Goal: Transaction & Acquisition: Download file/media

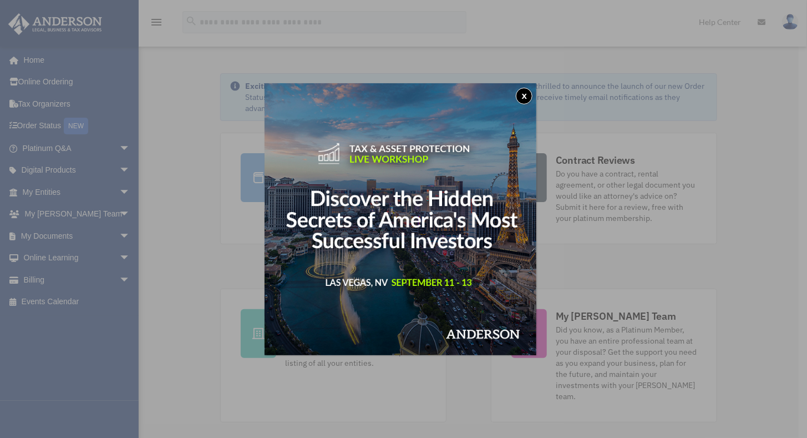
click at [532, 95] on button "x" at bounding box center [524, 96] width 17 height 17
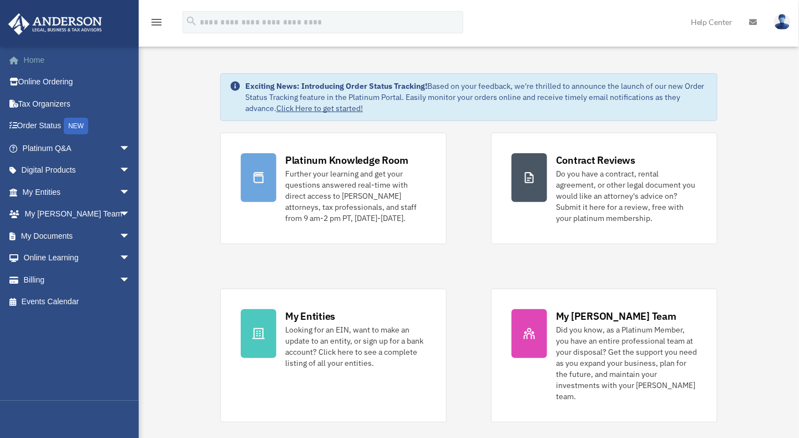
click at [31, 68] on link "Home" at bounding box center [77, 60] width 139 height 22
click at [44, 151] on link "Platinum Q&A arrow_drop_down" at bounding box center [77, 148] width 139 height 22
click at [119, 144] on span "arrow_drop_down" at bounding box center [130, 148] width 22 height 23
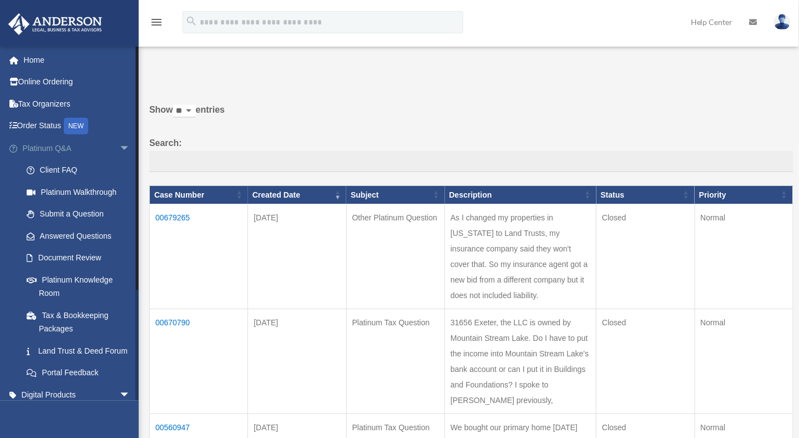
click at [119, 145] on span "arrow_drop_down" at bounding box center [130, 148] width 22 height 23
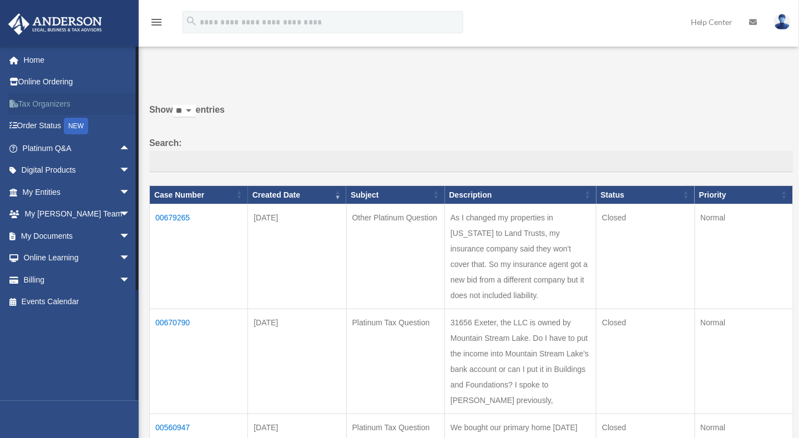
click at [47, 103] on link "Tax Organizers" at bounding box center [77, 104] width 139 height 22
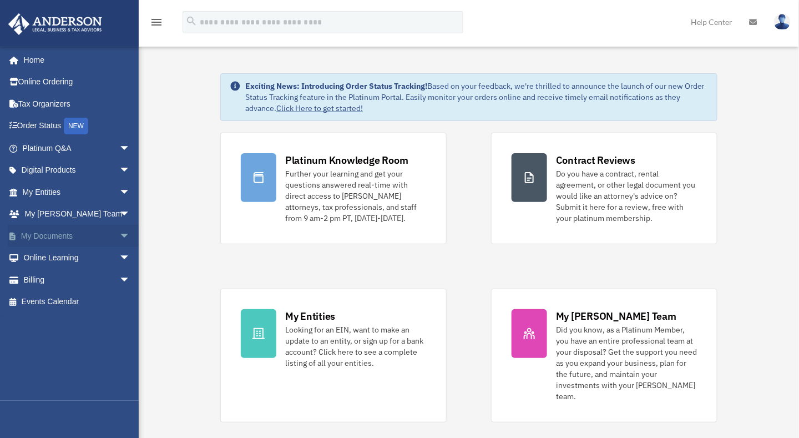
click at [119, 236] on span "arrow_drop_down" at bounding box center [130, 236] width 22 height 23
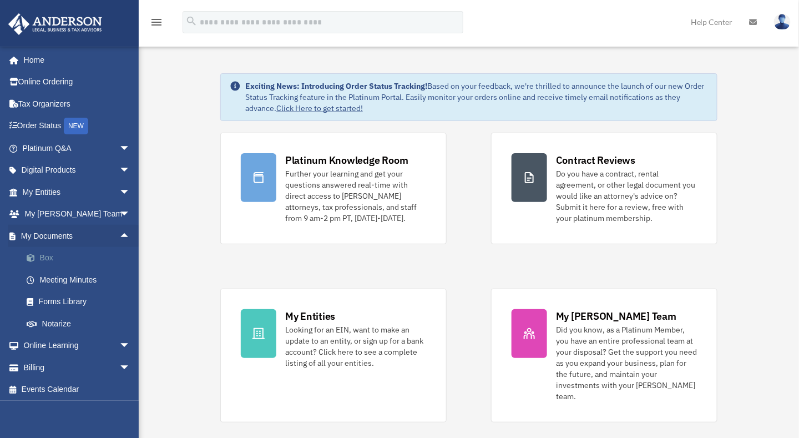
click at [59, 266] on link "Box" at bounding box center [82, 258] width 132 height 22
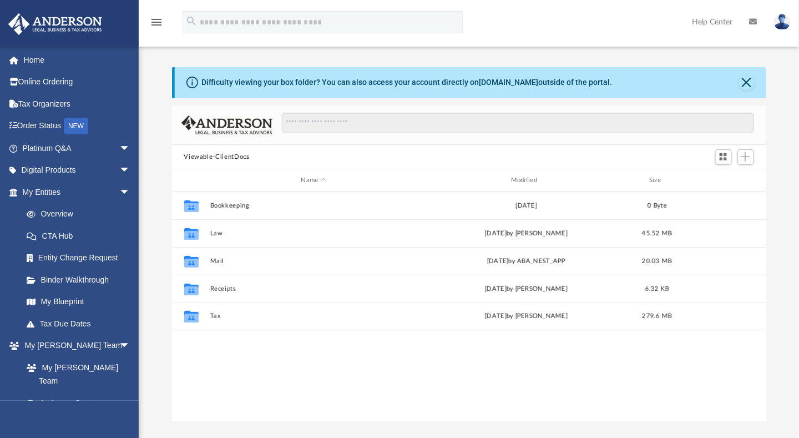
scroll to position [244, 586]
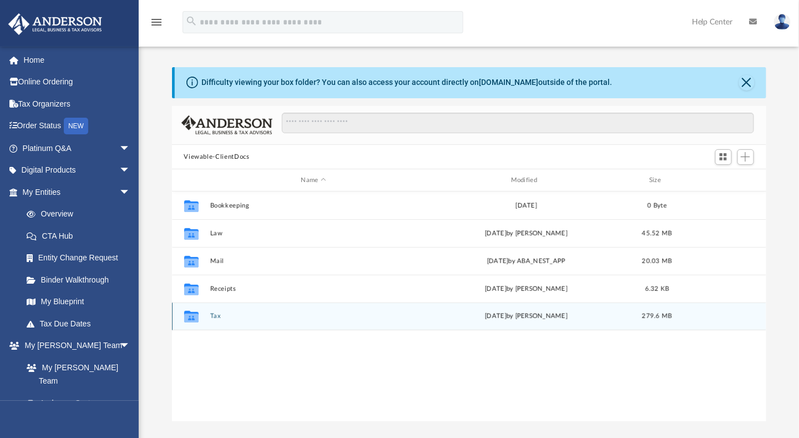
click at [196, 314] on icon "grid" at bounding box center [191, 318] width 14 height 9
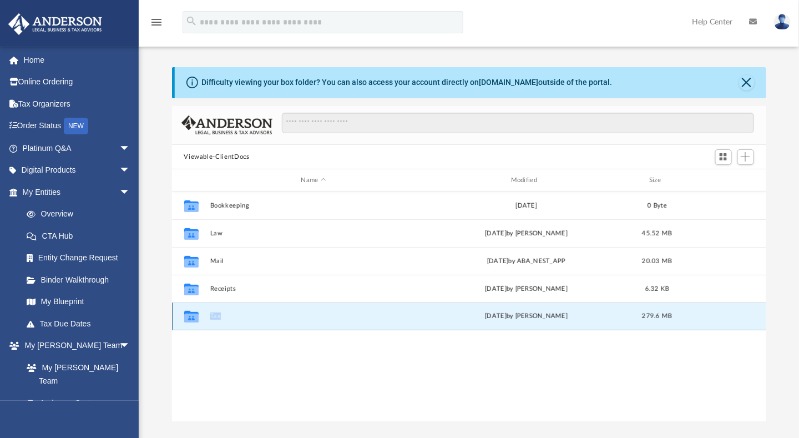
click at [196, 314] on icon "grid" at bounding box center [191, 318] width 14 height 9
click at [193, 321] on icon "grid" at bounding box center [191, 318] width 14 height 9
click at [219, 315] on button "Tax" at bounding box center [314, 316] width 208 height 7
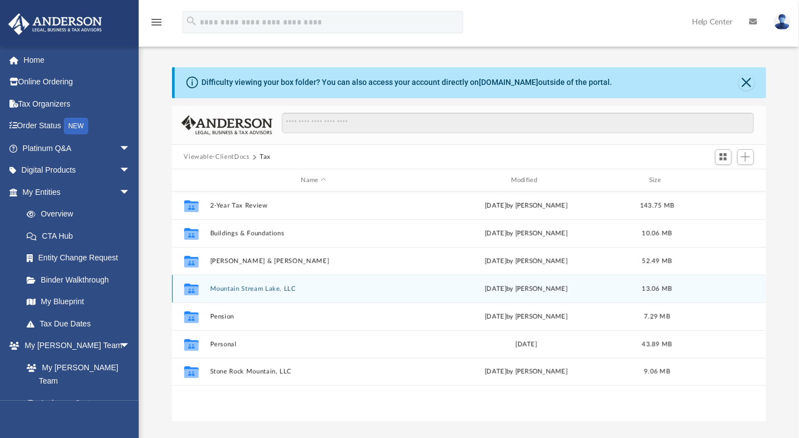
click at [229, 292] on div "Collaborated Folder Mountain Stream Lake, LLC Wed Jun 4 2025 by Maliya Sahagun …" at bounding box center [469, 289] width 595 height 28
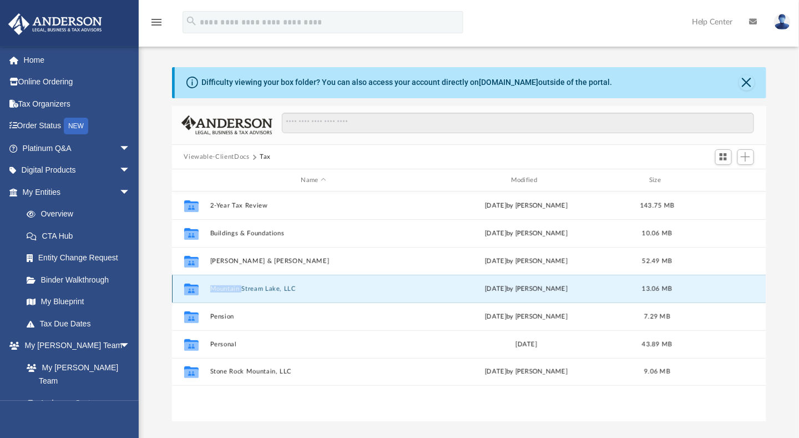
click at [229, 292] on div "Collaborated Folder Mountain Stream Lake, LLC Wed Jun 4 2025 by Maliya Sahagun …" at bounding box center [469, 289] width 595 height 28
click at [262, 289] on button "Mountain Stream Lake, LLC" at bounding box center [314, 288] width 208 height 7
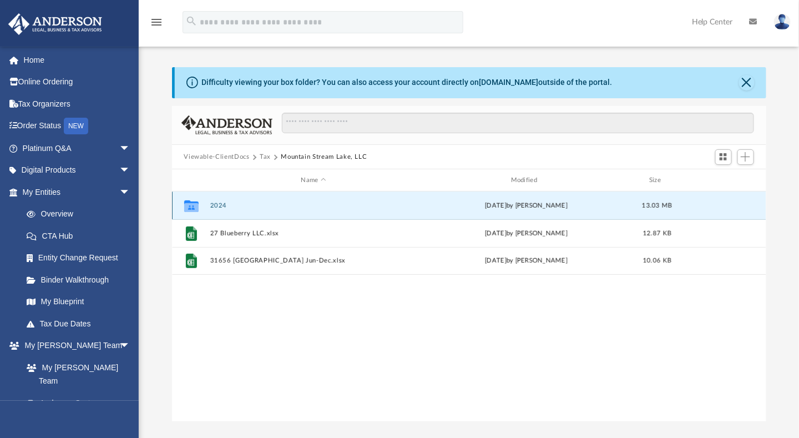
click at [224, 203] on button "2024" at bounding box center [314, 205] width 208 height 7
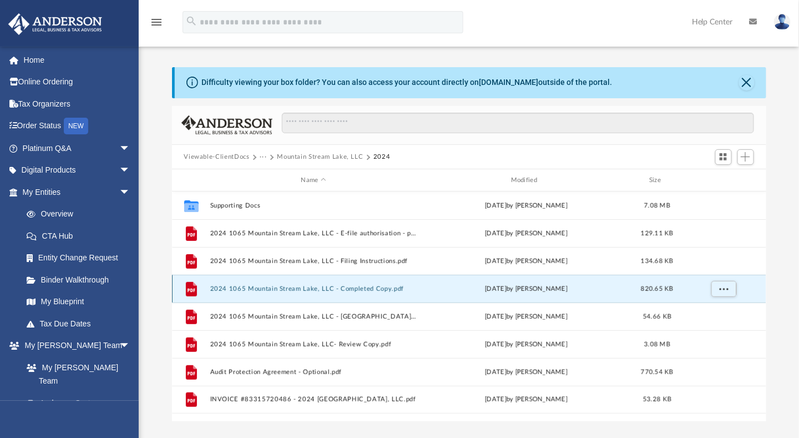
click at [265, 287] on button "2024 1065 Mountain Stream Lake, LLC - Completed Copy.pdf" at bounding box center [314, 288] width 208 height 7
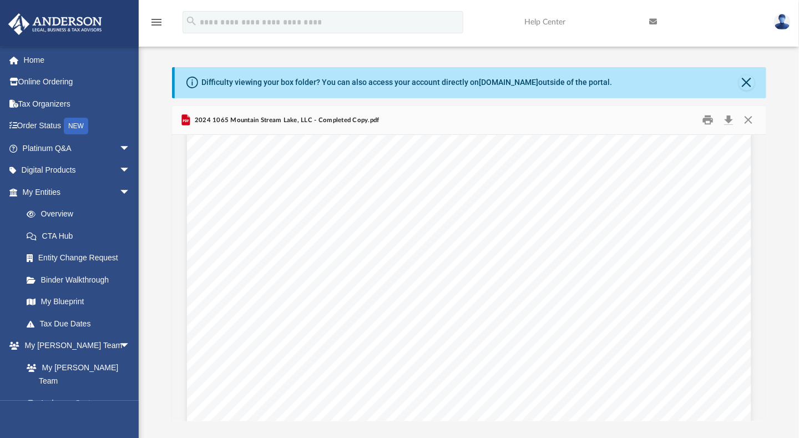
scroll to position [26059, 0]
click at [762, 370] on div "Scroll to top vertical_align_top" at bounding box center [767, 378] width 23 height 23
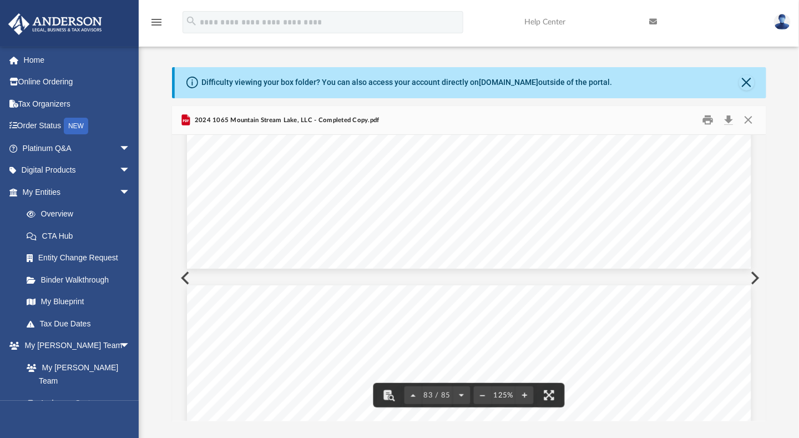
scroll to position [61175, 0]
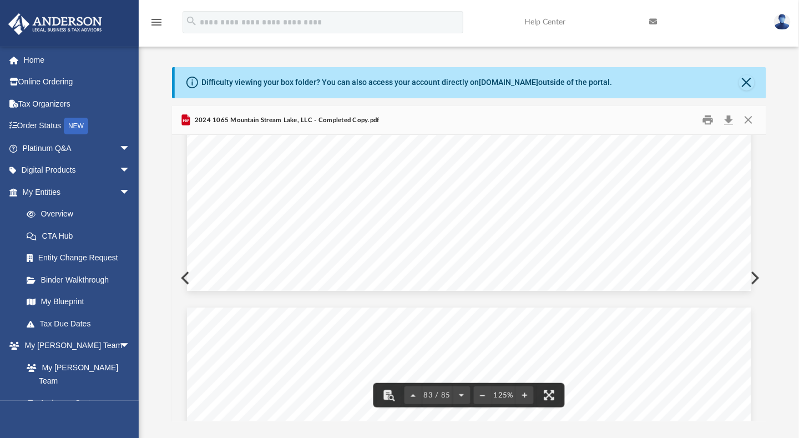
click at [726, 118] on button "Download" at bounding box center [729, 120] width 20 height 17
click at [750, 125] on button "Close" at bounding box center [749, 120] width 20 height 17
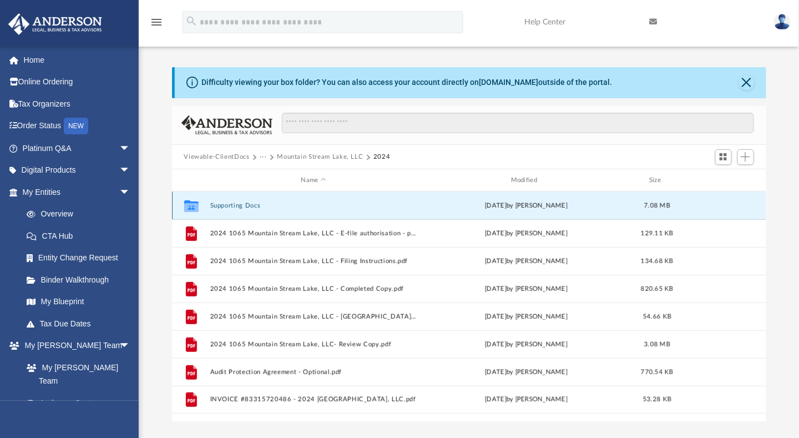
click at [245, 204] on button "Supporting Docs" at bounding box center [314, 205] width 208 height 7
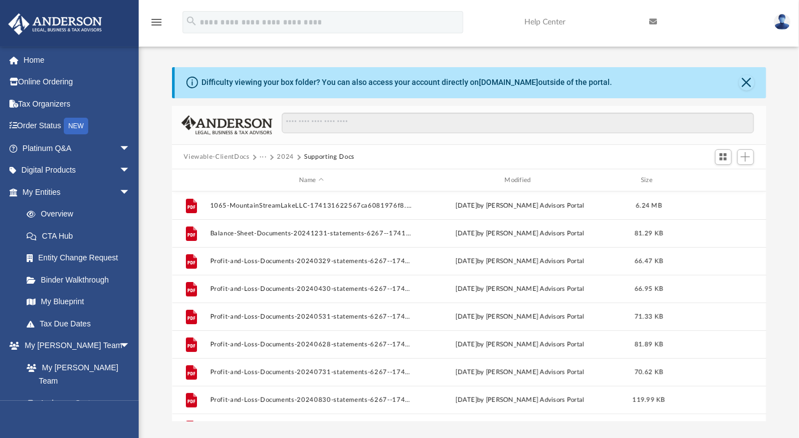
click at [764, 371] on div "Scroll to top vertical_align_top" at bounding box center [767, 378] width 23 height 23
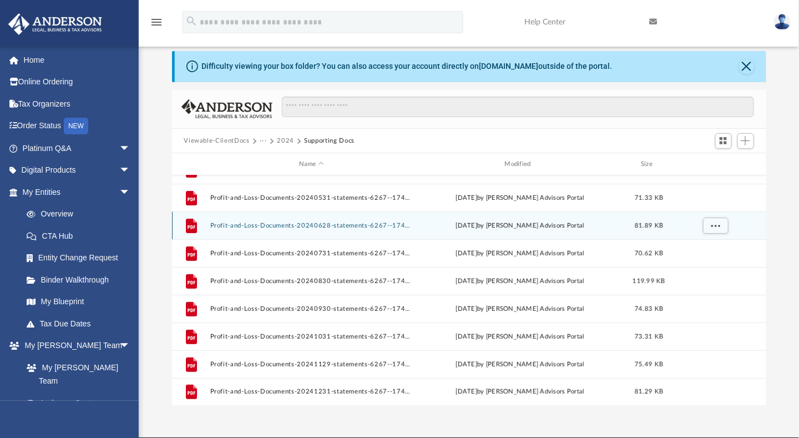
scroll to position [0, 0]
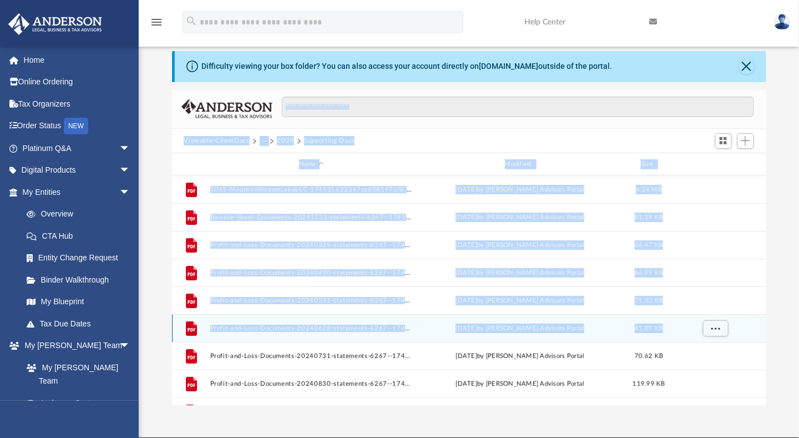
drag, startPoint x: 673, startPoint y: 327, endPoint x: 387, endPoint y: 137, distance: 342.9
click at [387, 137] on div "Viewable-ClientDocs ··· 2024 Supporting Docs Name Modified Size File 1065-Mount…" at bounding box center [469, 248] width 594 height 316
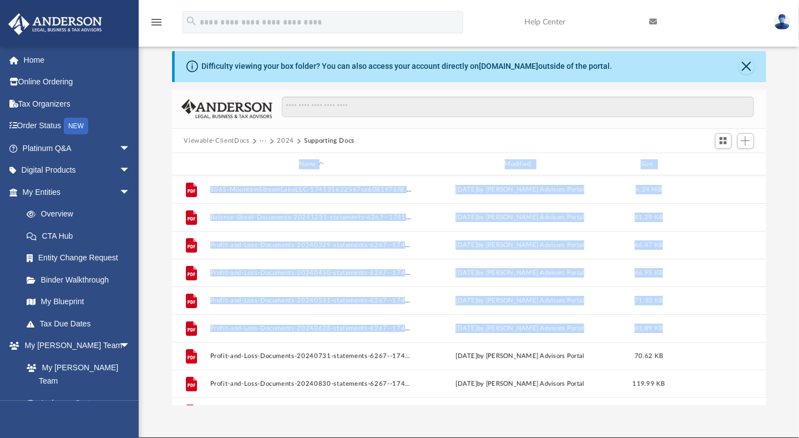
click at [286, 137] on button "2024" at bounding box center [285, 141] width 17 height 10
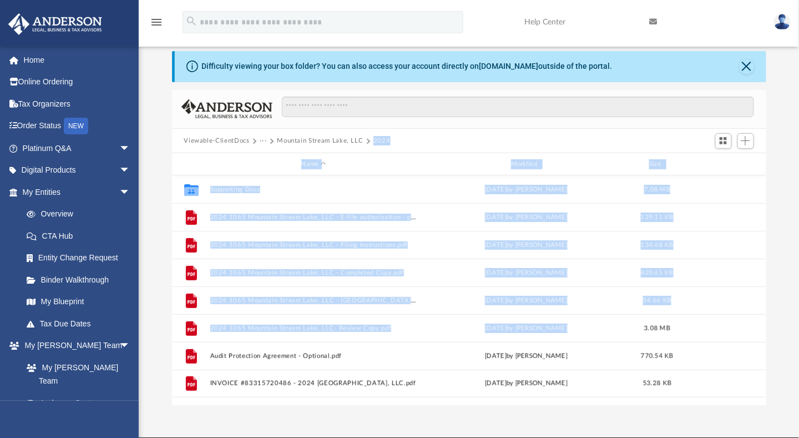
click at [286, 137] on button "Mountain Stream Lake, LLC" at bounding box center [320, 141] width 86 height 10
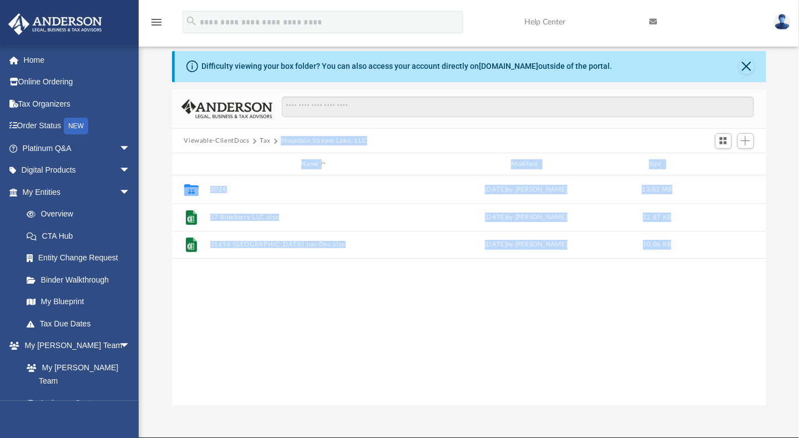
click at [300, 298] on div "Collaborated Folder 2024 Wed Jun 4 2025 by Maliya Sahagun 13.03 MB File 27 Blue…" at bounding box center [469, 290] width 595 height 230
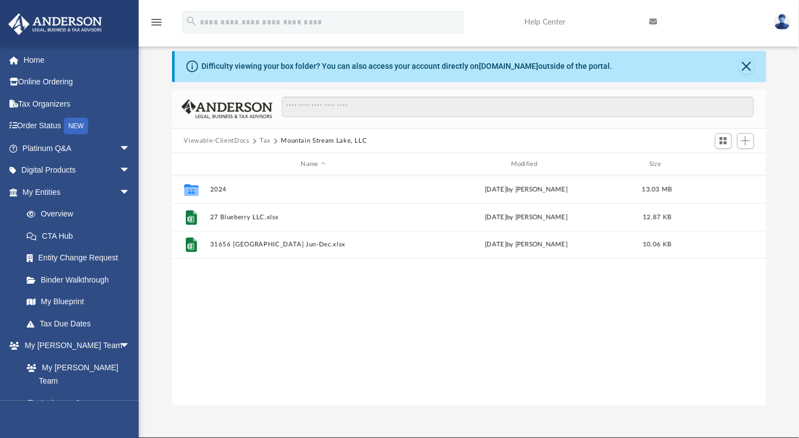
click at [265, 140] on button "Tax" at bounding box center [265, 141] width 11 height 10
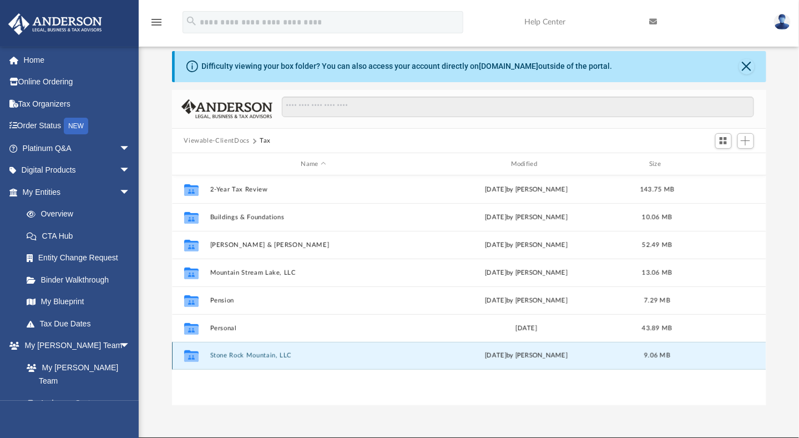
click at [264, 356] on button "Stone Rock Mountain, LLC" at bounding box center [314, 355] width 208 height 7
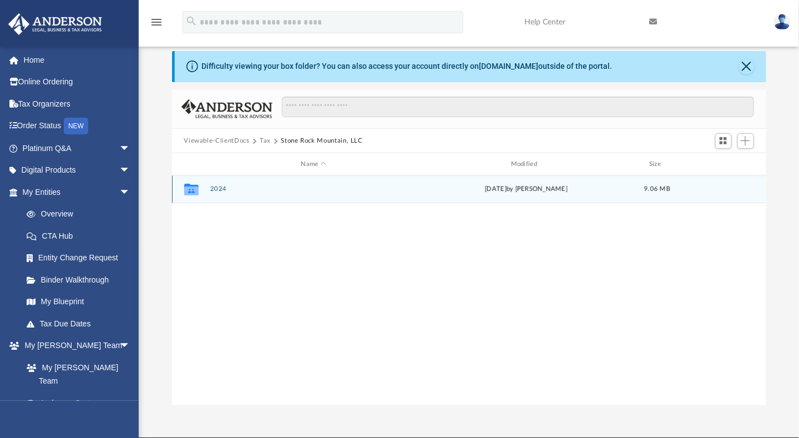
click at [200, 188] on icon "Collaborated Folder" at bounding box center [191, 189] width 18 height 18
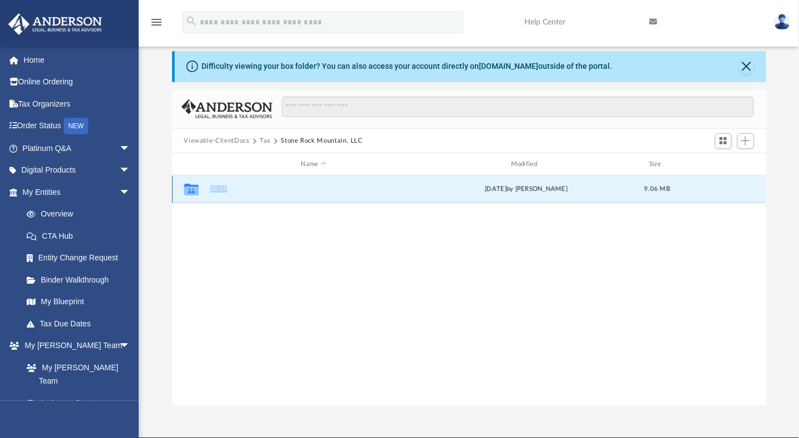
click at [219, 190] on button "2024" at bounding box center [314, 189] width 208 height 7
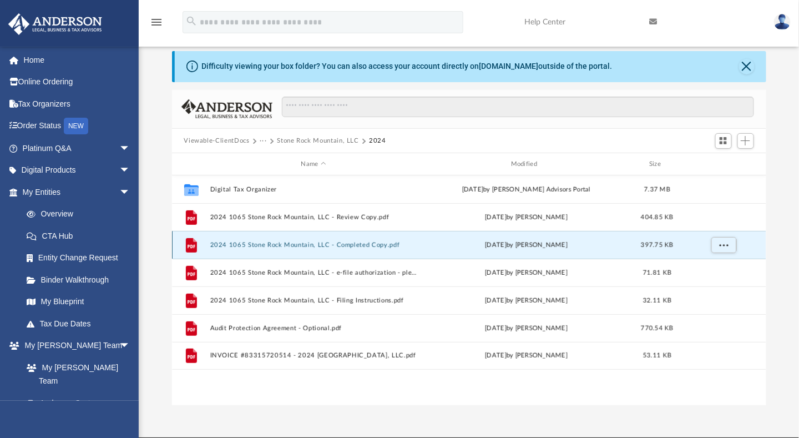
click at [265, 244] on button "2024 1065 Stone Rock Mountain, LLC - Completed Copy.pdf" at bounding box center [314, 244] width 208 height 7
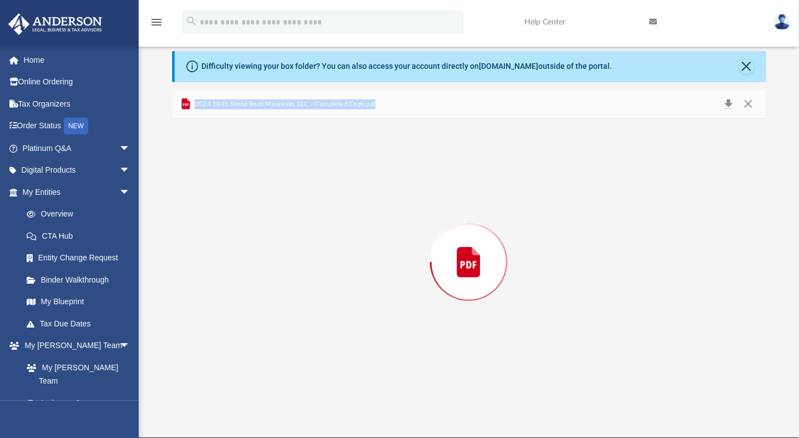
click at [265, 244] on div "Preview" at bounding box center [469, 262] width 594 height 286
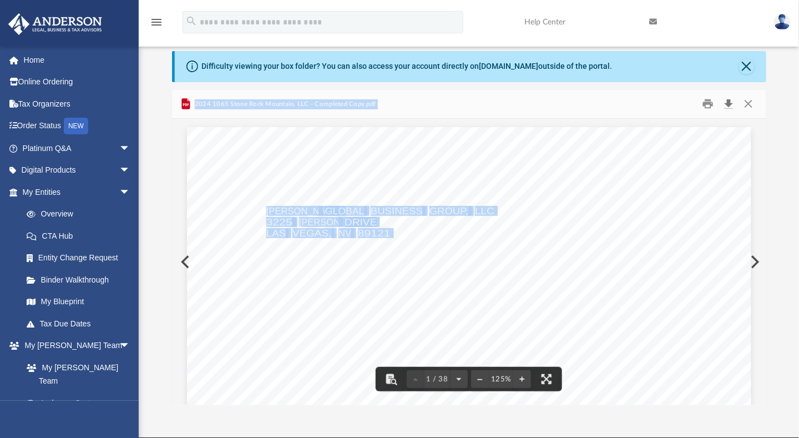
click at [729, 101] on button "Download" at bounding box center [729, 103] width 20 height 17
